Goal: Browse casually

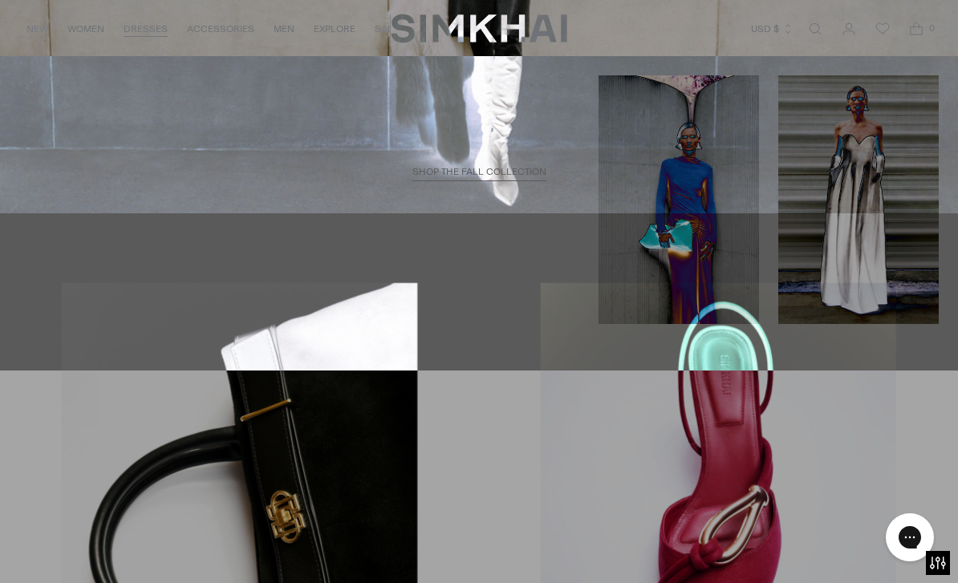
scroll to position [2372, 0]
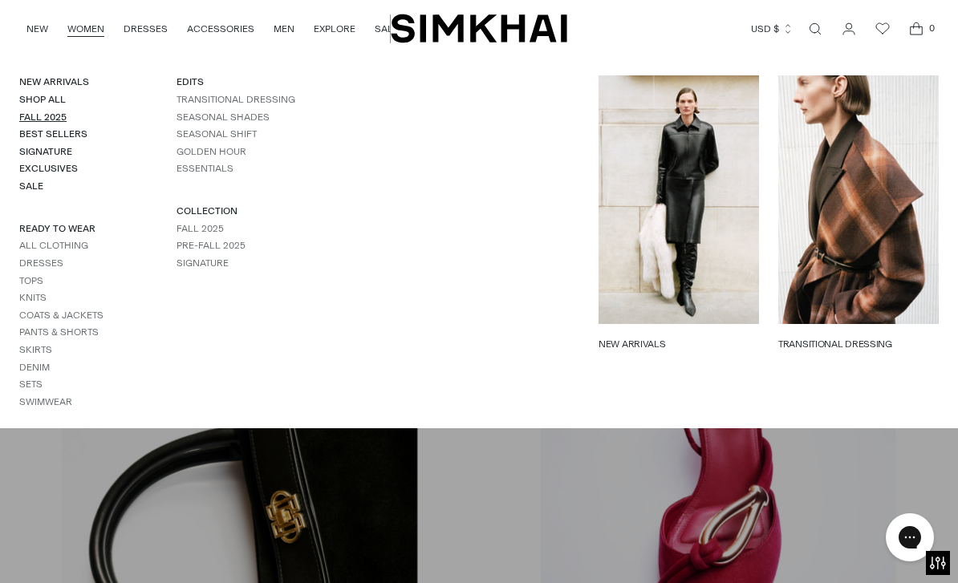
click at [59, 116] on link "Fall 2025" at bounding box center [42, 116] width 47 height 11
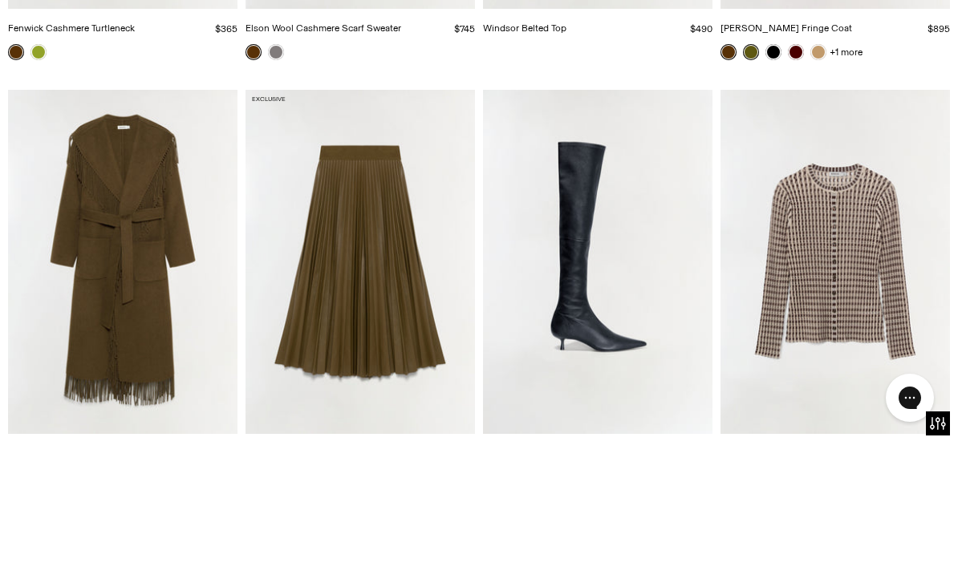
scroll to position [2668, 0]
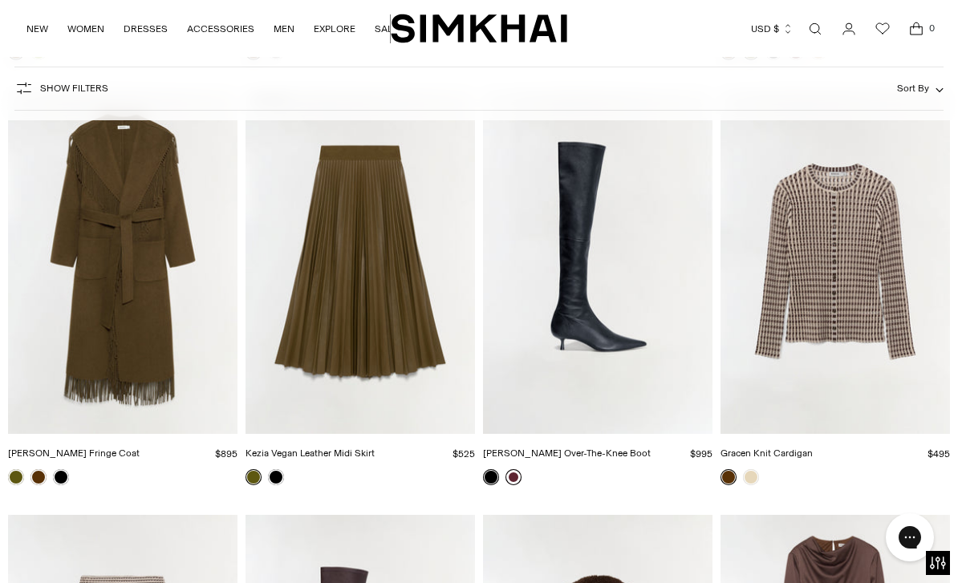
click at [508, 483] on link at bounding box center [513, 477] width 16 height 16
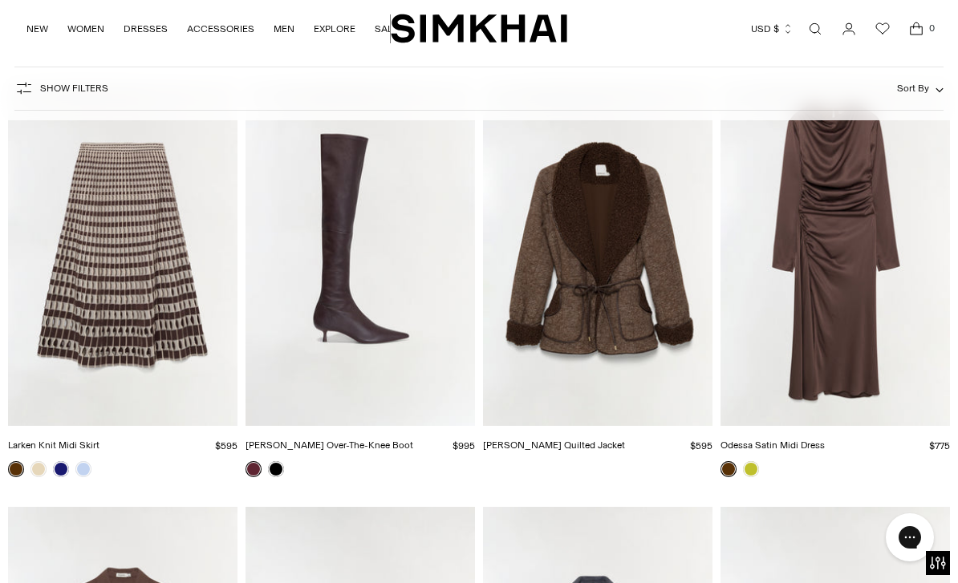
scroll to position [3100, 0]
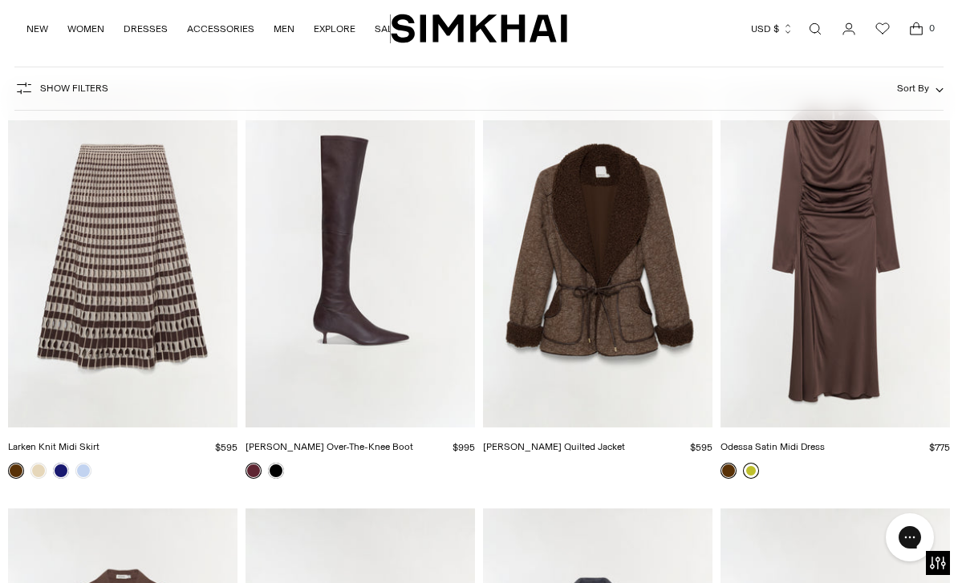
click at [751, 475] on link at bounding box center [751, 471] width 16 height 16
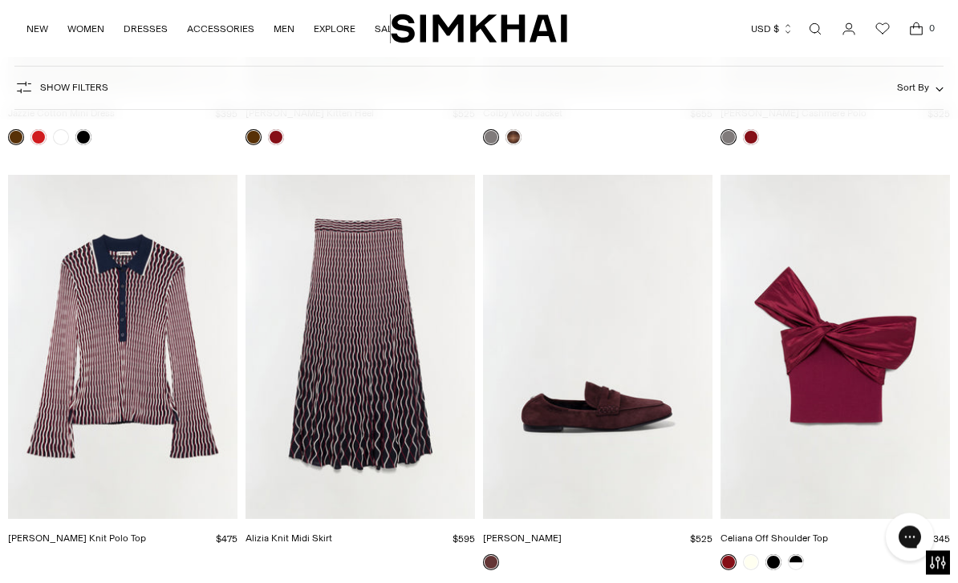
scroll to position [3858, 0]
click at [865, 366] on img "Celiana Off Shoulder Top" at bounding box center [834, 347] width 229 height 344
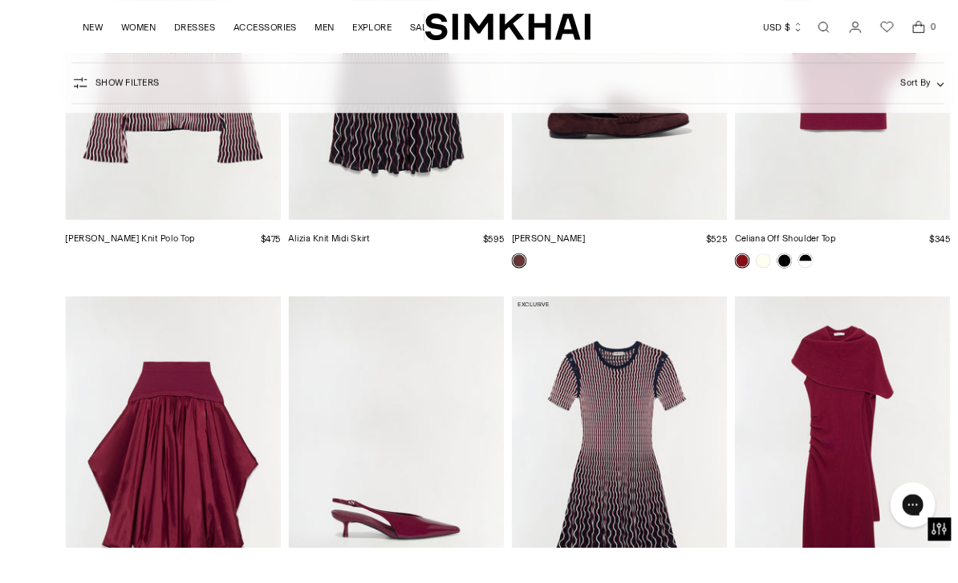
scroll to position [4244, 0]
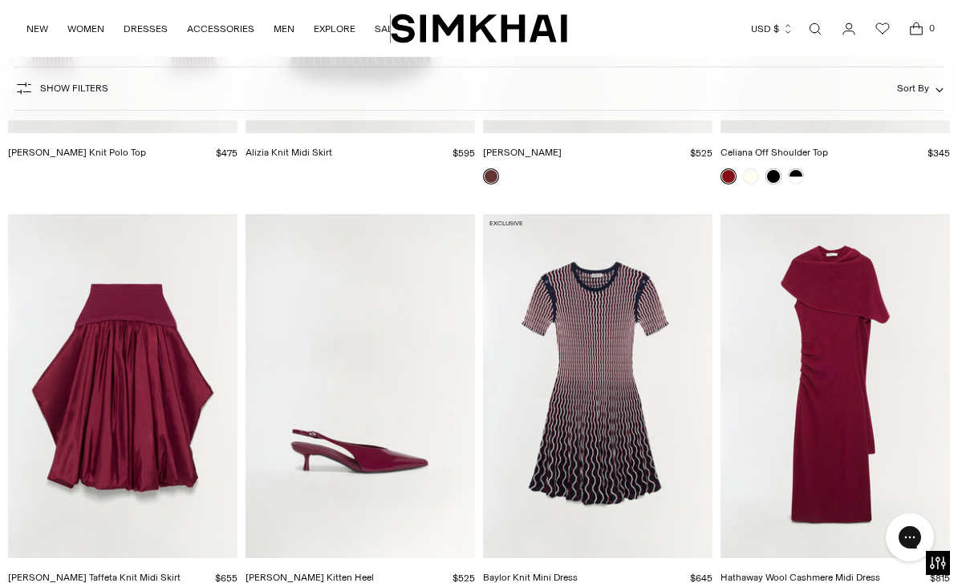
click at [849, 373] on img "Hathaway Wool Cashmere Midi Dress" at bounding box center [834, 386] width 229 height 344
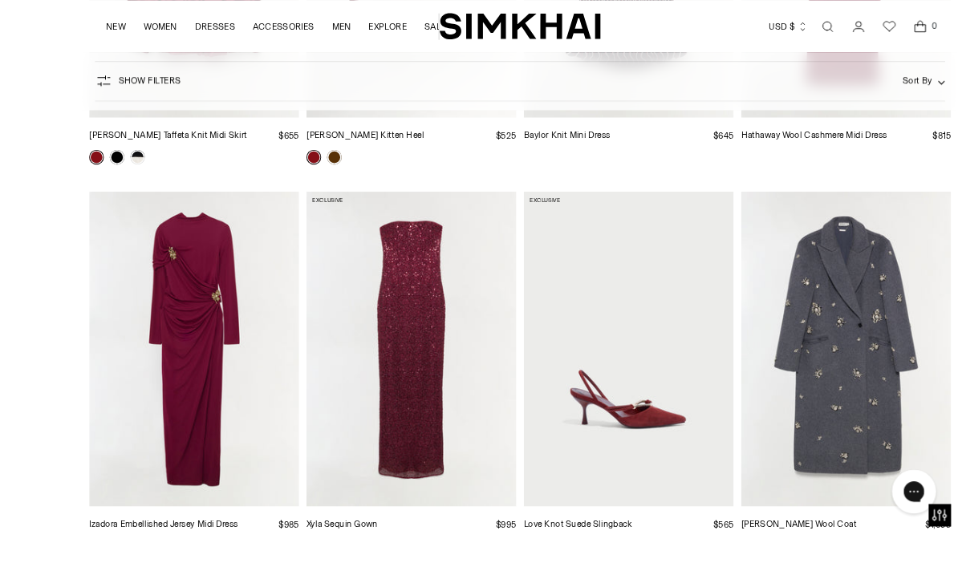
scroll to position [4753, 0]
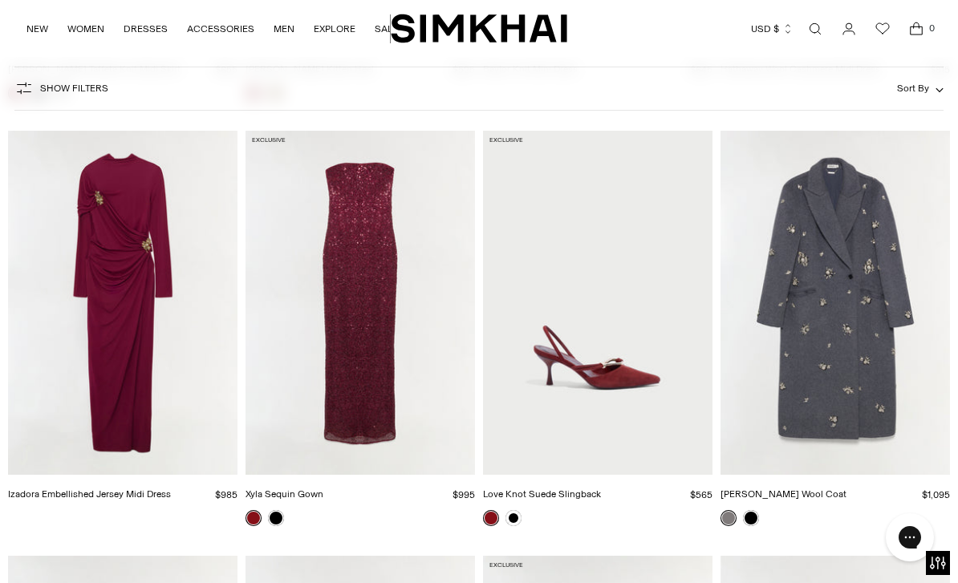
click at [369, 300] on img "Xyla Sequin Gown" at bounding box center [359, 303] width 229 height 344
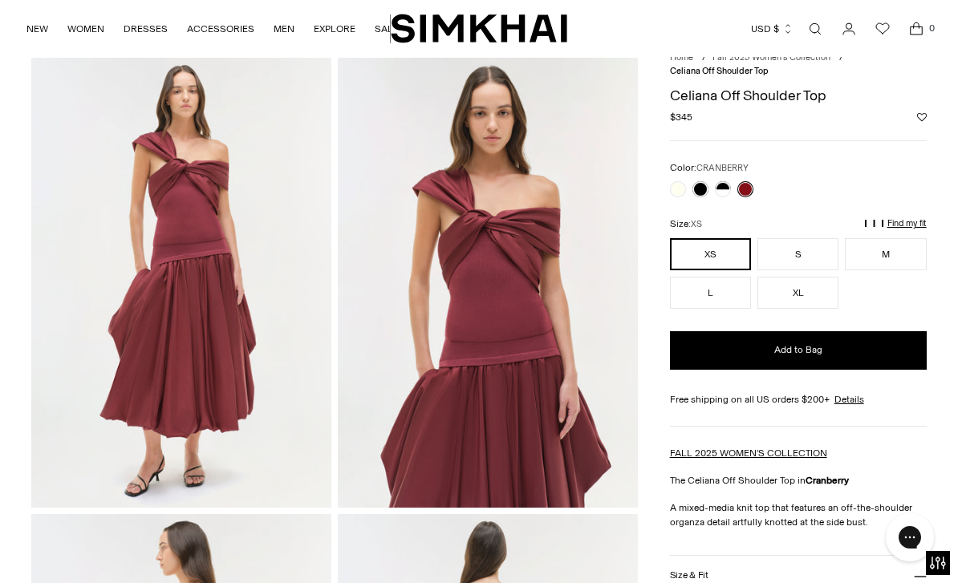
scroll to position [58, 0]
